Goal: Task Accomplishment & Management: Use online tool/utility

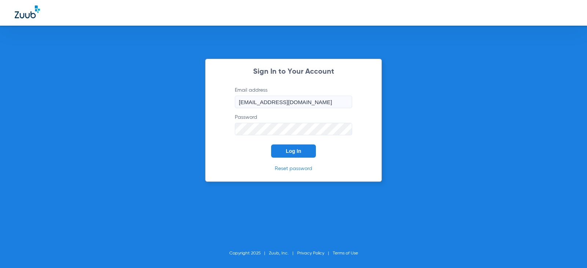
click at [289, 159] on div "Sign In to Your Account Email address [EMAIL_ADDRESS][DOMAIN_NAME] Password Log…" at bounding box center [293, 120] width 177 height 123
click at [289, 157] on button "Log In" at bounding box center [293, 151] width 45 height 13
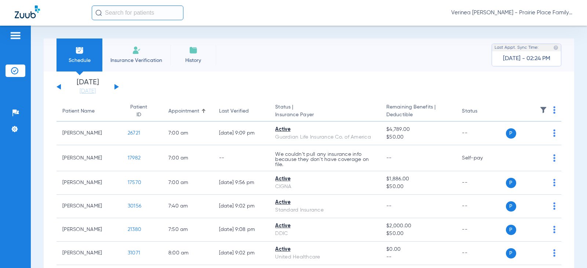
click at [119, 85] on div "[DATE] [DATE] [DATE] [DATE] [DATE] [DATE] [DATE] [DATE] [DATE] [DATE] [DATE] [D…" at bounding box center [88, 87] width 62 height 16
click at [111, 88] on div "[DATE] [DATE] [DATE] [DATE] [DATE] [DATE] [DATE] [DATE] [DATE] [DATE] [DATE] [D…" at bounding box center [88, 87] width 62 height 16
click at [116, 87] on button at bounding box center [116, 87] width 4 height 6
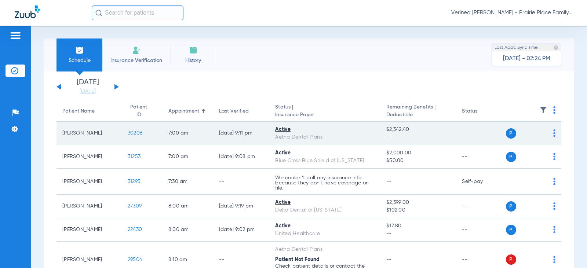
click at [128, 131] on span "30206" at bounding box center [135, 133] width 15 height 5
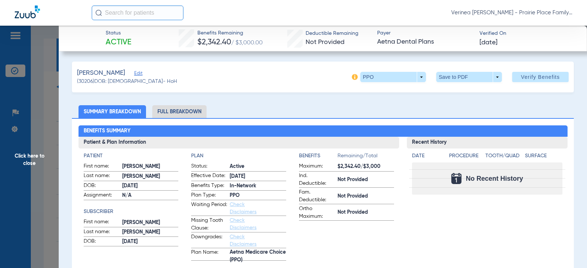
drag, startPoint x: 179, startPoint y: 107, endPoint x: 179, endPoint y: 115, distance: 8.1
click at [179, 112] on li "Full Breakdown" at bounding box center [179, 111] width 54 height 13
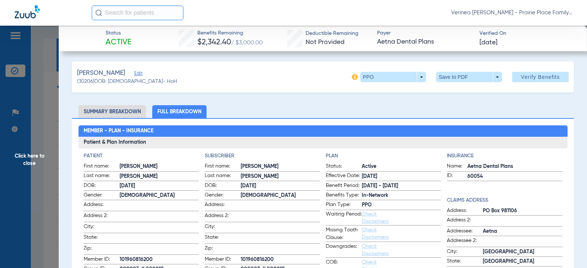
click at [473, 76] on span at bounding box center [469, 77] width 66 height 10
click at [443, 90] on mat-icon "insert_drive_file" at bounding box center [441, 91] width 9 height 9
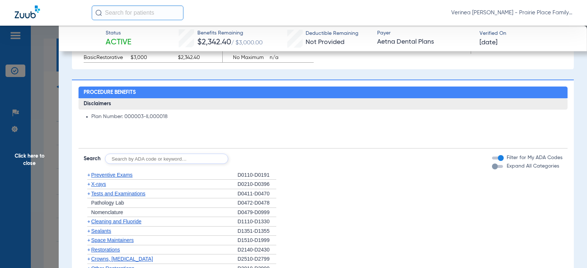
scroll to position [587, 0]
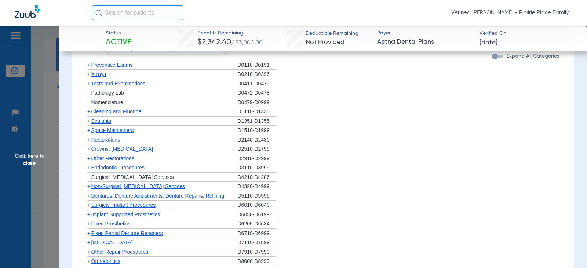
click at [321, 160] on li "+ Other Restorations D2910-D2999" at bounding box center [323, 159] width 479 height 10
click at [23, 153] on span "Click here to close" at bounding box center [29, 160] width 59 height 268
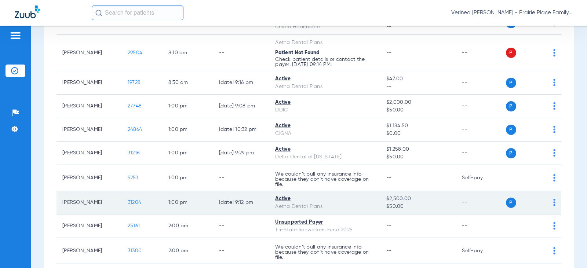
scroll to position [220, 0]
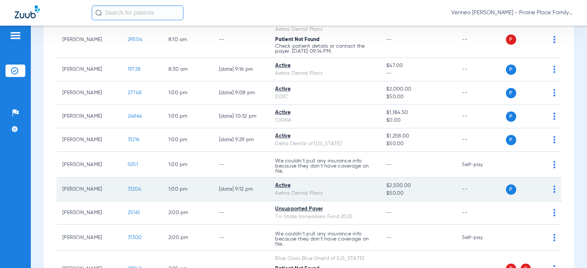
click at [128, 191] on span "31204" at bounding box center [135, 189] width 14 height 5
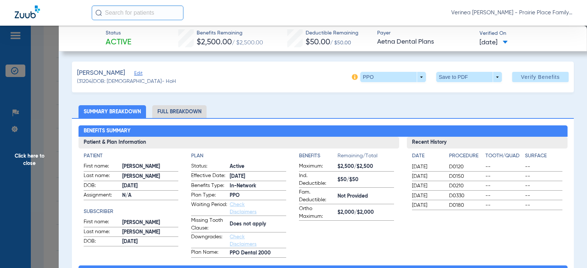
click at [168, 110] on li "Full Breakdown" at bounding box center [179, 111] width 54 height 13
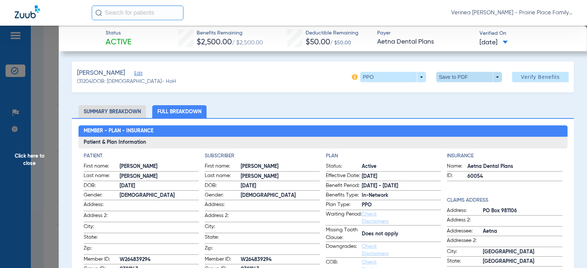
click at [468, 79] on span at bounding box center [470, 77] width 18 height 18
click at [466, 94] on span "Save to PDF" at bounding box center [466, 91] width 29 height 5
click at [29, 162] on span "Click here to close" at bounding box center [29, 160] width 59 height 268
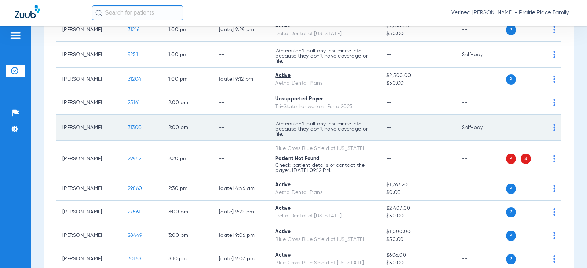
scroll to position [367, 0]
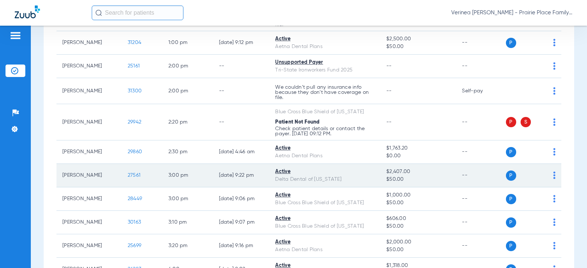
click at [128, 174] on span "27561" at bounding box center [134, 175] width 13 height 5
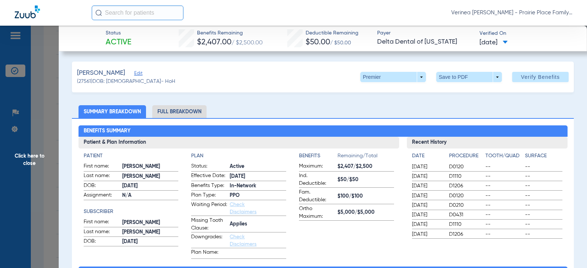
click at [186, 113] on li "Full Breakdown" at bounding box center [179, 111] width 54 height 13
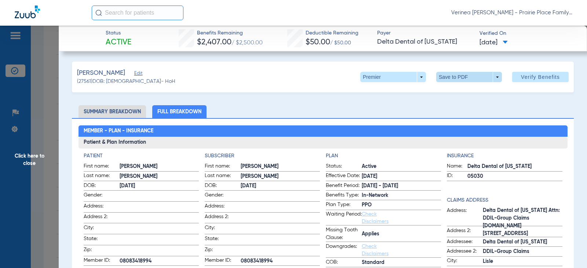
click at [468, 77] on span at bounding box center [470, 77] width 18 height 18
click at [445, 96] on mat-icon "insert_drive_file" at bounding box center [441, 91] width 9 height 9
click at [27, 161] on span "Click here to close" at bounding box center [29, 160] width 59 height 268
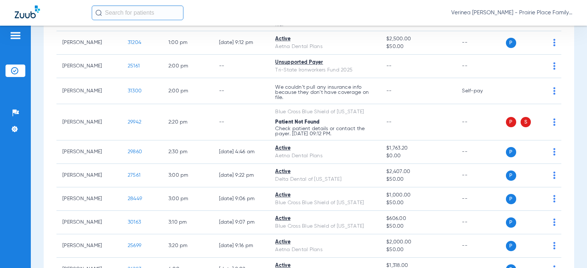
click at [34, 168] on div "Schedule Insurance Verification History Last Appt. Sync Time: [DATE] - 02:33 PM…" at bounding box center [309, 147] width 556 height 243
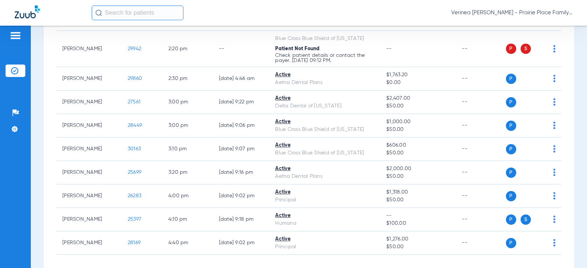
scroll to position [474, 0]
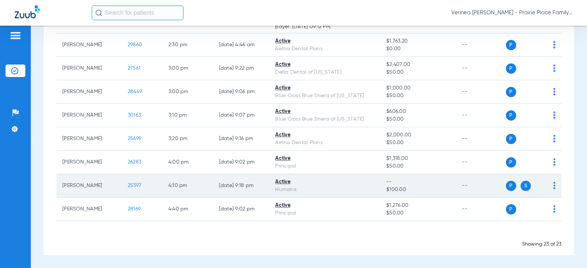
click at [131, 185] on span "25397" at bounding box center [135, 185] width 14 height 5
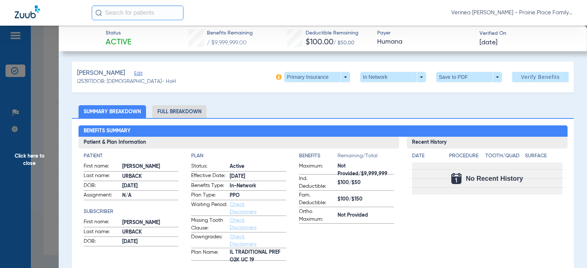
click at [25, 161] on span "Click here to close" at bounding box center [29, 160] width 59 height 268
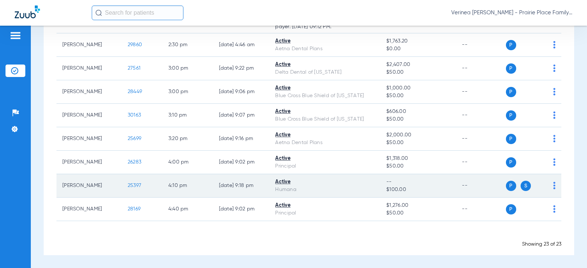
click at [128, 186] on span "25397" at bounding box center [135, 185] width 14 height 5
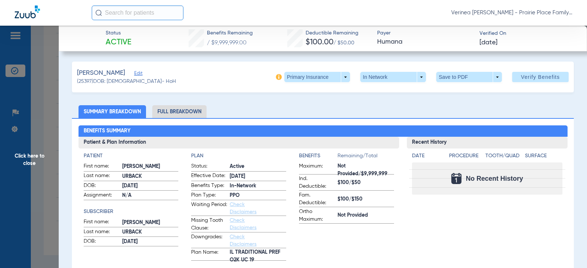
click at [180, 112] on li "Full Breakdown" at bounding box center [179, 111] width 54 height 13
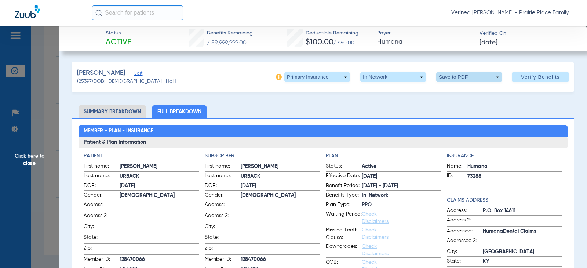
click at [465, 77] on span at bounding box center [470, 77] width 18 height 18
click at [458, 92] on span "Save to PDF" at bounding box center [466, 91] width 29 height 5
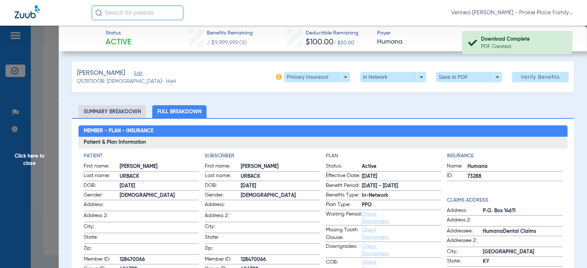
click at [365, 109] on ul "Summary Breakdown Full Breakdown" at bounding box center [323, 111] width 502 height 13
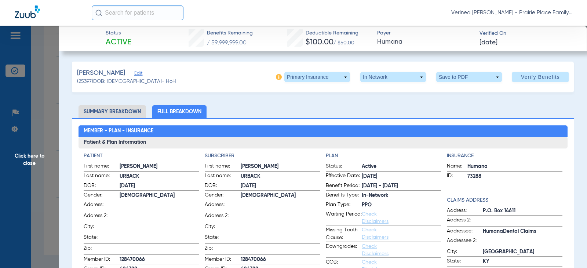
click at [286, 82] on div "[PERSON_NAME] (25397) DOB: [DEMOGRAPHIC_DATA] - HoH Primary Insurance arrow_dro…" at bounding box center [323, 77] width 502 height 31
click at [297, 78] on span at bounding box center [317, 77] width 66 height 10
click at [297, 109] on span "Secondary Insurance" at bounding box center [309, 106] width 48 height 5
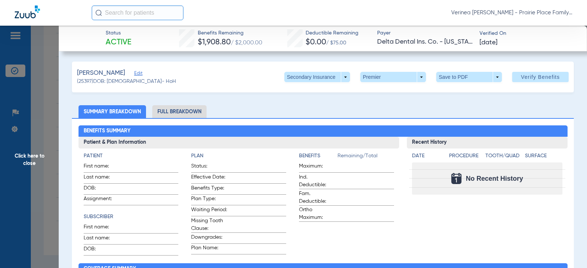
click at [180, 115] on li "Full Breakdown" at bounding box center [179, 111] width 54 height 13
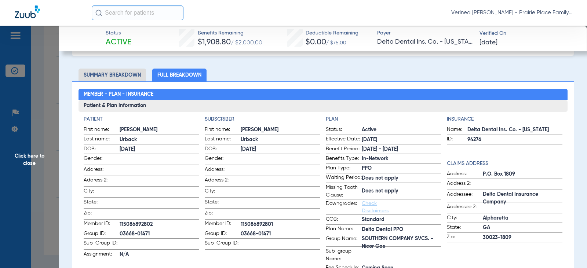
scroll to position [0, 0]
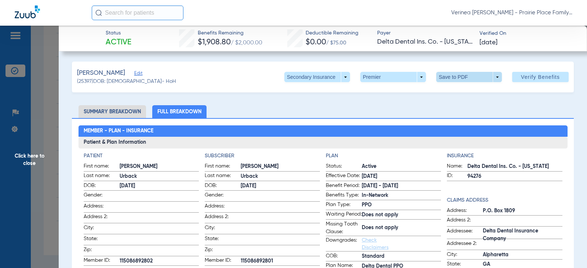
click at [470, 83] on span at bounding box center [470, 77] width 18 height 18
click at [466, 97] on button "insert_drive_file Save to PDF" at bounding box center [458, 91] width 55 height 15
click at [29, 167] on span "Click here to close" at bounding box center [29, 160] width 59 height 268
